Goal: Task Accomplishment & Management: Use online tool/utility

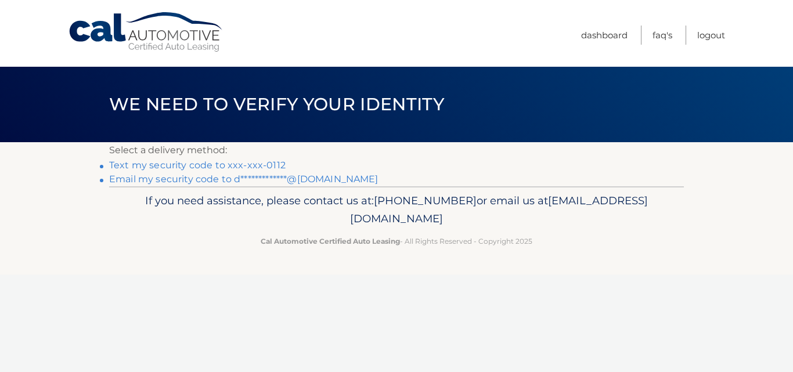
click at [270, 168] on link "Text my security code to xxx-xxx-0112" at bounding box center [197, 165] width 176 height 11
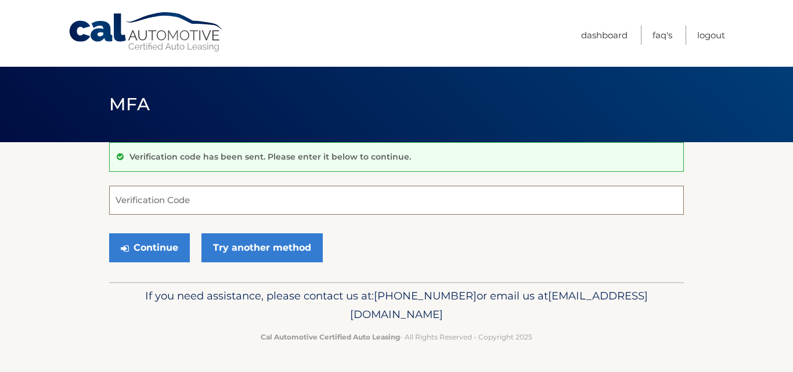
click at [250, 192] on input "Verification Code" at bounding box center [396, 200] width 575 height 29
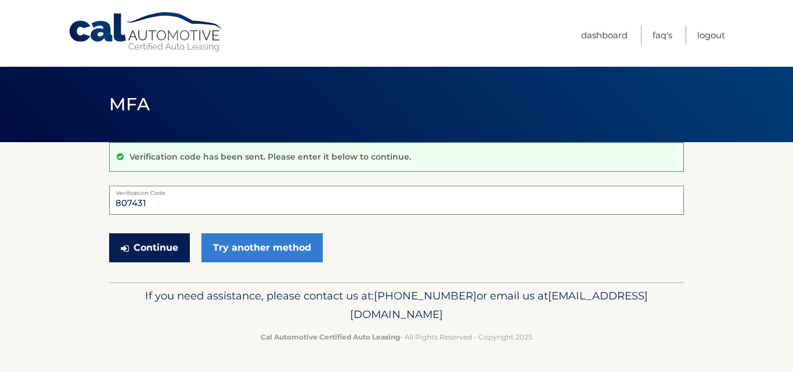
type input "807431"
click at [168, 246] on button "Continue" at bounding box center [149, 247] width 81 height 29
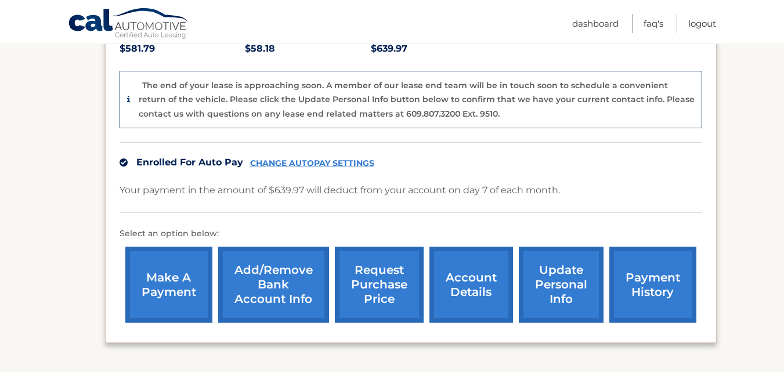
scroll to position [302, 0]
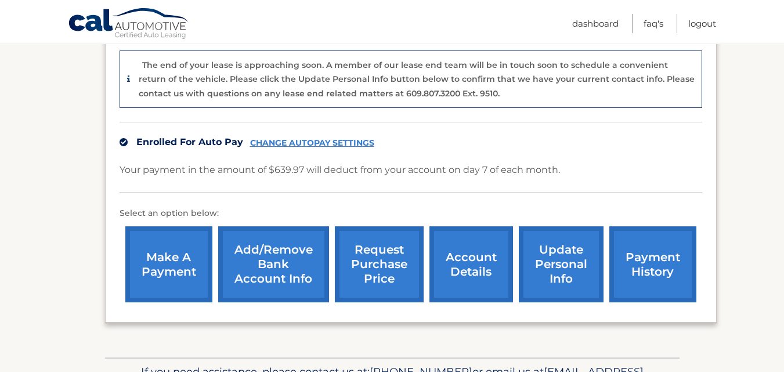
click at [389, 271] on link "request purchase price" at bounding box center [379, 264] width 89 height 76
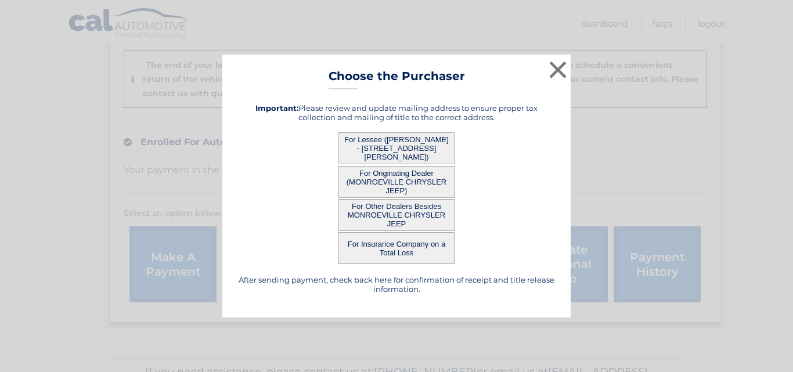
click at [416, 212] on button "For Other Dealers Besides MONROEVILLE CHRYSLER JEEP" at bounding box center [396, 215] width 116 height 32
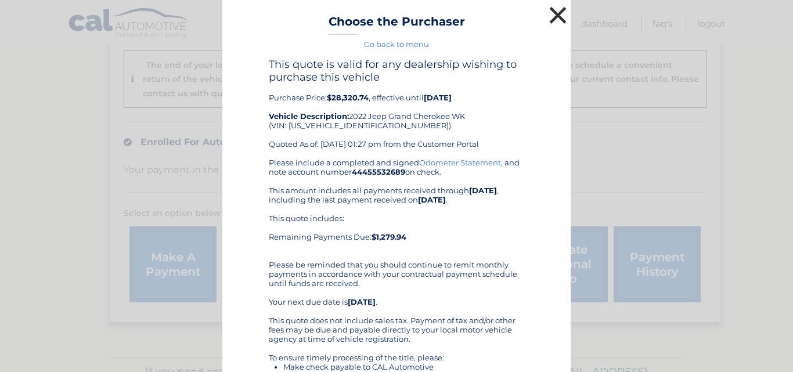
click at [550, 16] on button "×" at bounding box center [557, 14] width 23 height 23
